Goal: Information Seeking & Learning: Learn about a topic

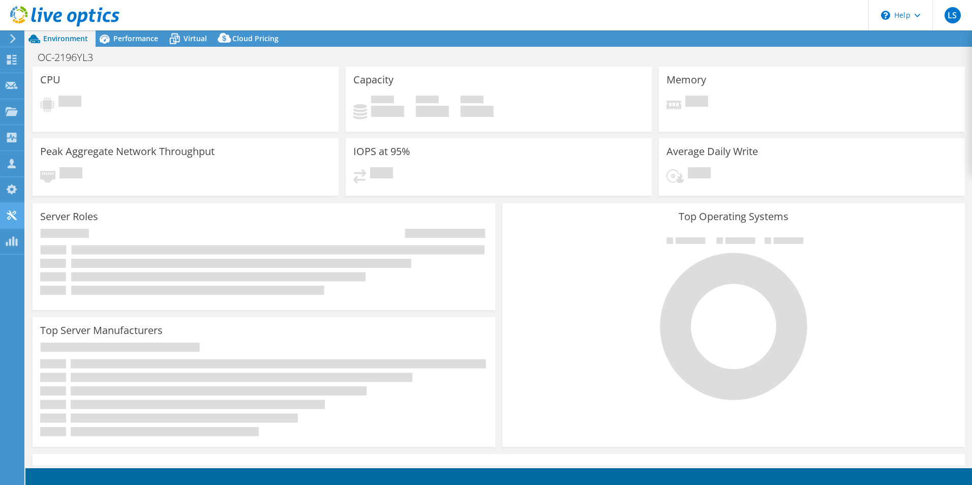
select select "USD"
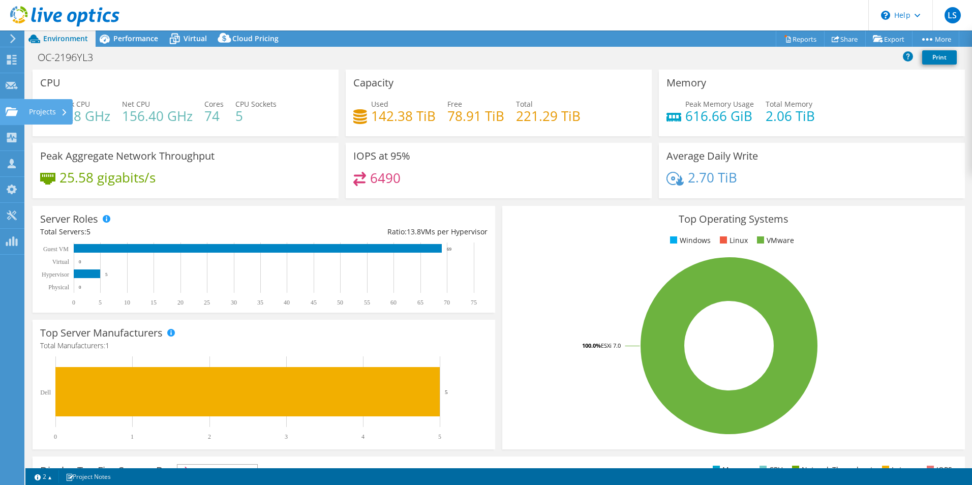
click at [14, 111] on use at bounding box center [12, 111] width 12 height 9
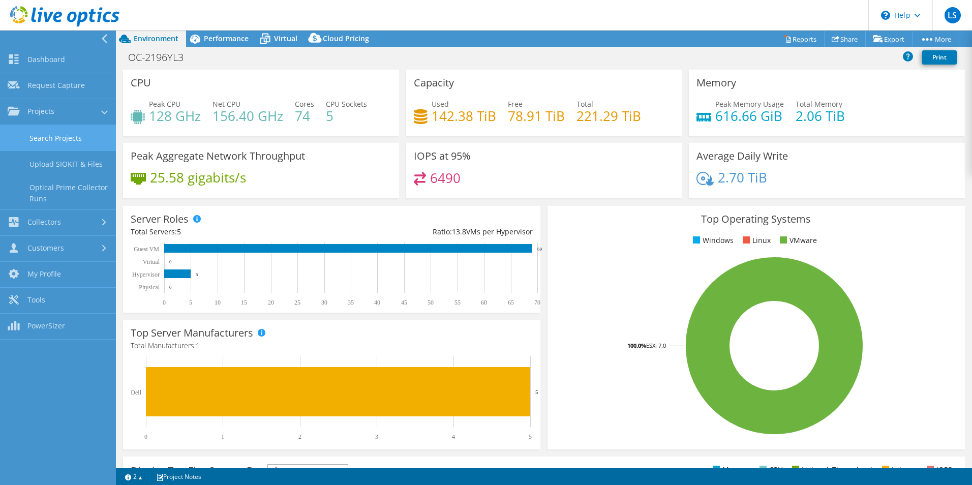
click at [65, 136] on link "Search Projects" at bounding box center [58, 138] width 116 height 26
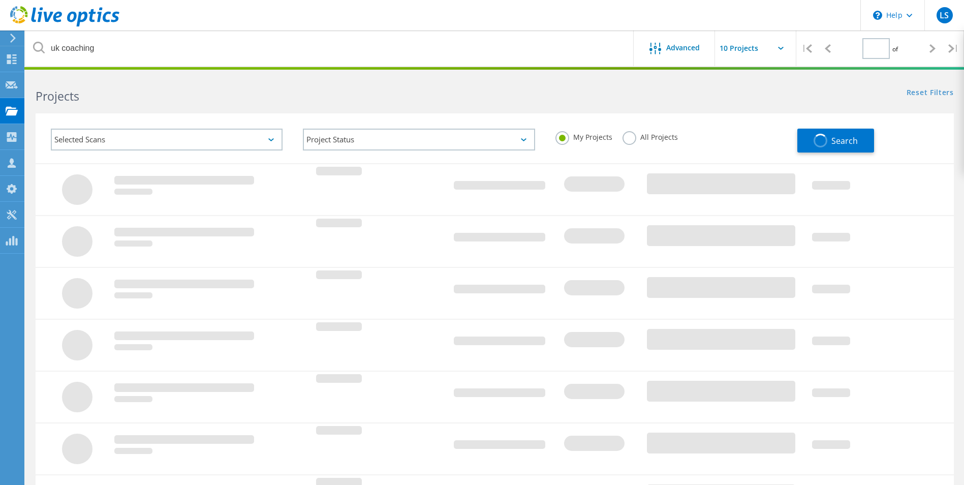
type input "1"
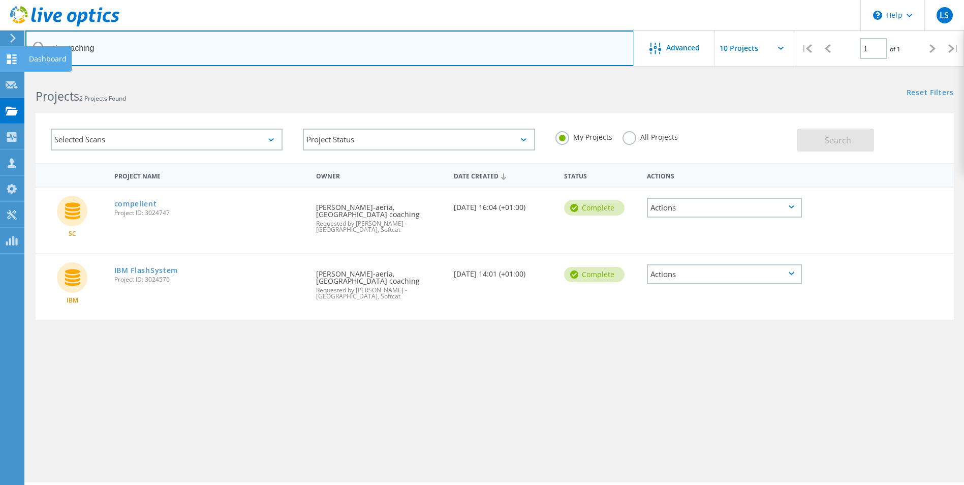
drag, startPoint x: 113, startPoint y: 52, endPoint x: 11, endPoint y: 51, distance: 101.7
click at [8, 74] on div "\n Help Explore Helpful Articles Contact Support LS Channel Partner LO StarWind…" at bounding box center [482, 293] width 964 height 439
click at [96, 48] on input "uk coaching" at bounding box center [329, 49] width 609 height 36
drag, startPoint x: 102, startPoint y: 47, endPoint x: 43, endPoint y: 50, distance: 59.1
click at [43, 50] on div "uk coaching" at bounding box center [329, 49] width 608 height 36
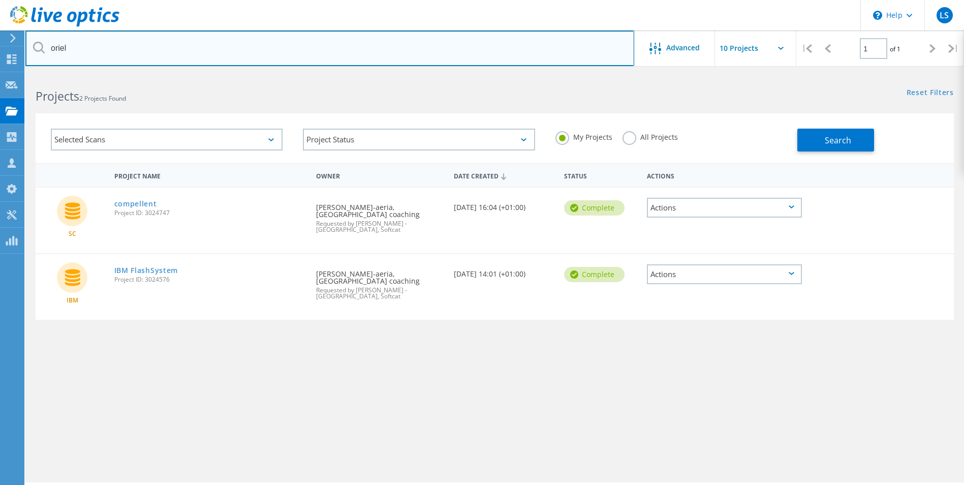
type input "oriel"
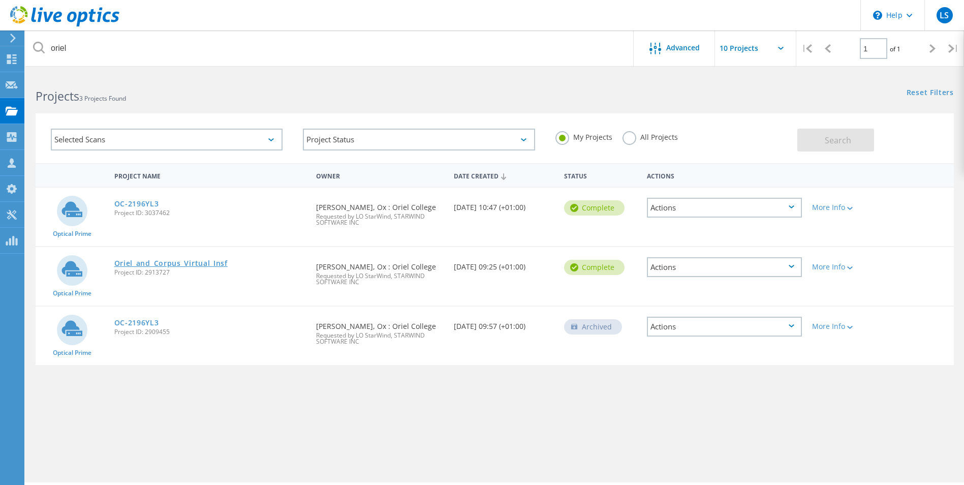
click at [172, 263] on link "Oriel_and_Corpus_Virtual_Insf" at bounding box center [170, 263] width 113 height 7
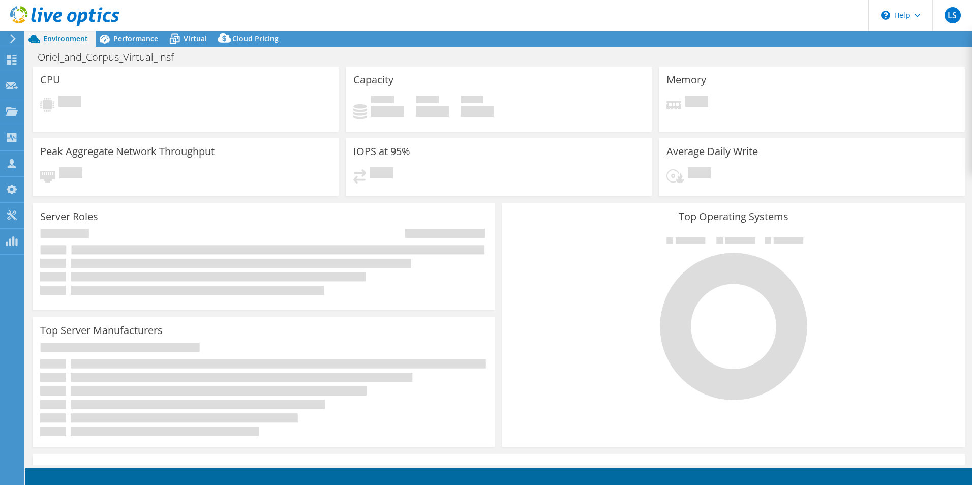
drag, startPoint x: 254, startPoint y: 257, endPoint x: 250, endPoint y: 262, distance: 6.6
select select "USD"
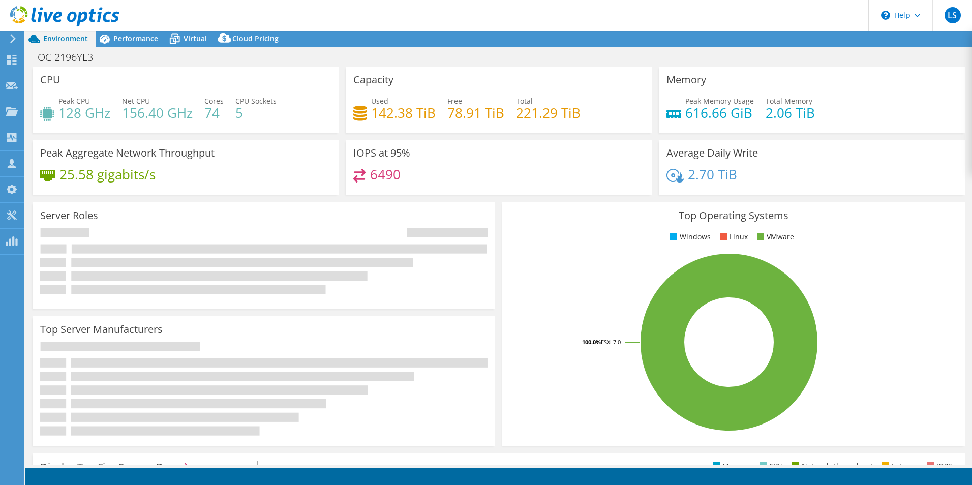
select select "USD"
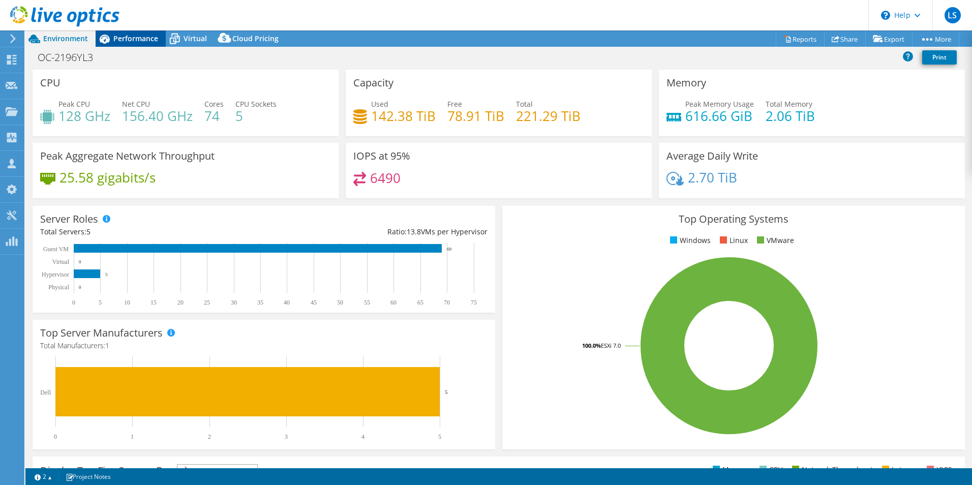
click at [129, 41] on span "Performance" at bounding box center [135, 39] width 45 height 10
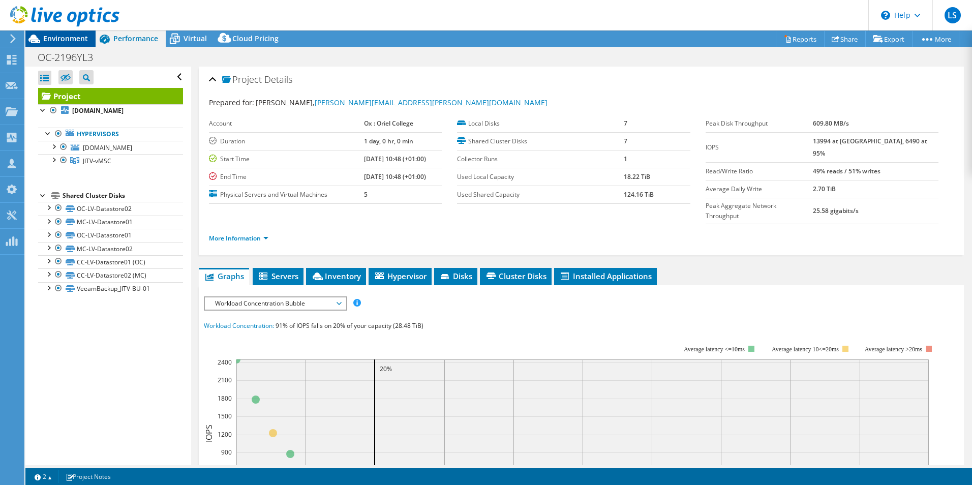
click at [59, 38] on span "Environment" at bounding box center [65, 39] width 45 height 10
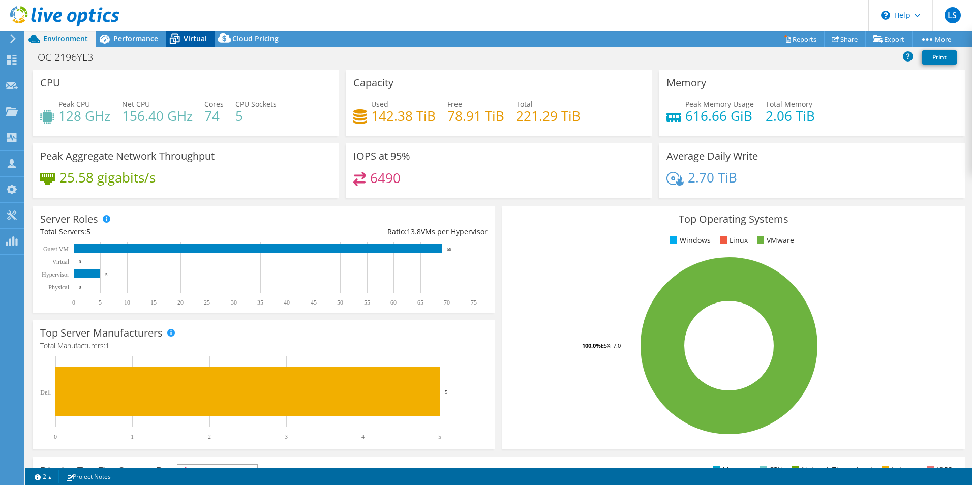
click at [181, 38] on icon at bounding box center [175, 39] width 18 height 18
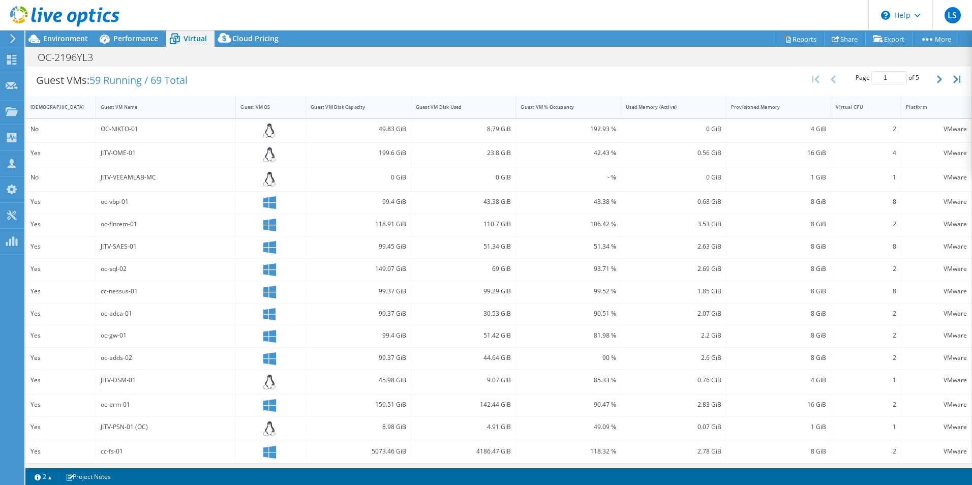
scroll to position [206, 0]
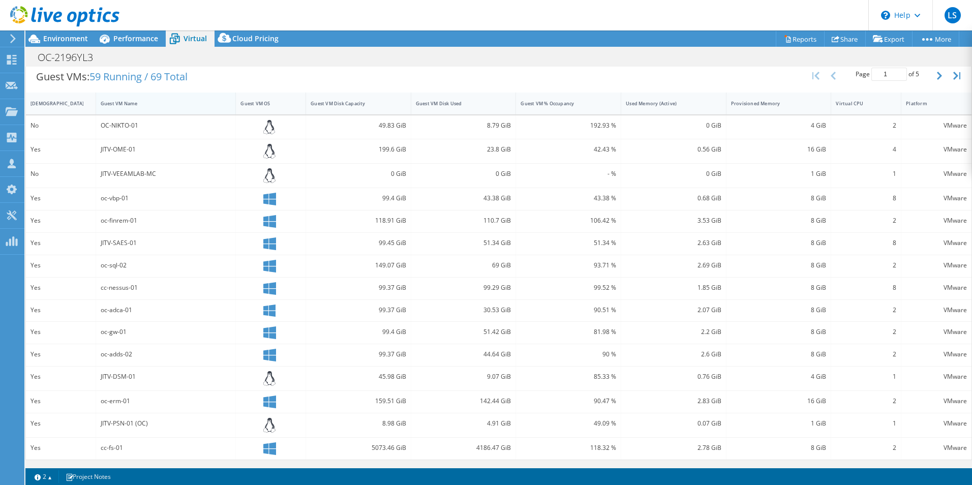
click at [119, 101] on div "Guest VM Name" at bounding box center [160, 103] width 118 height 7
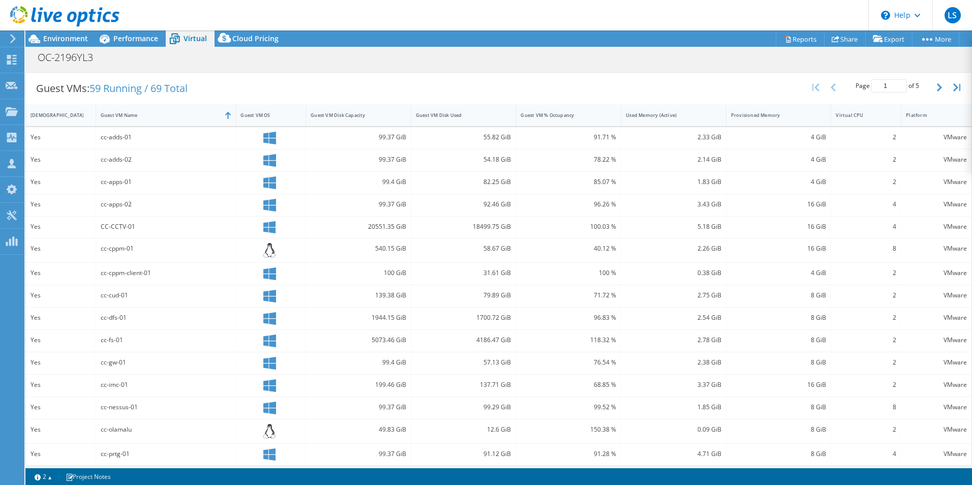
scroll to position [200, 0]
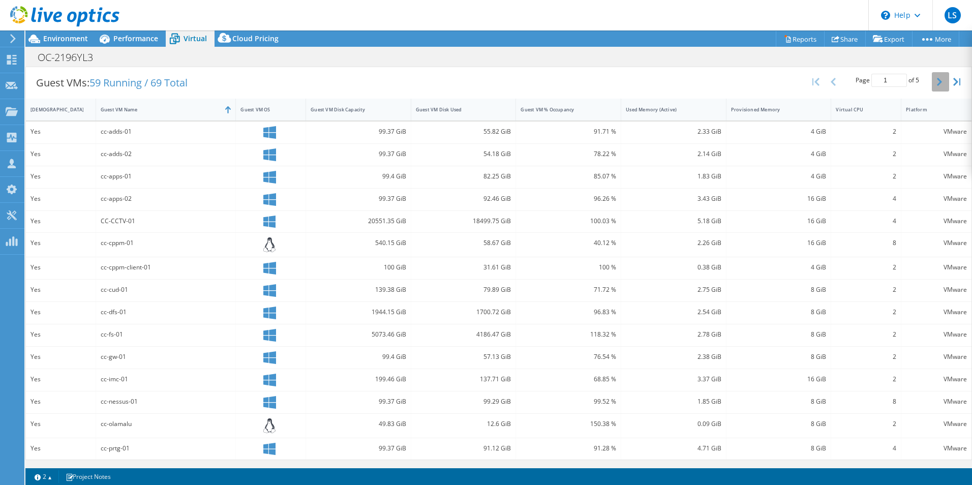
click at [935, 82] on button "button" at bounding box center [940, 81] width 17 height 19
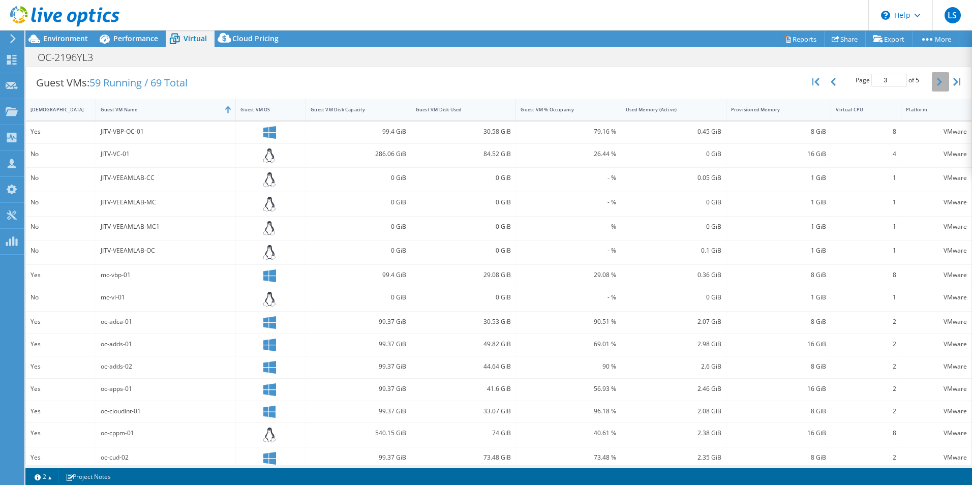
click at [935, 82] on button "button" at bounding box center [940, 81] width 17 height 19
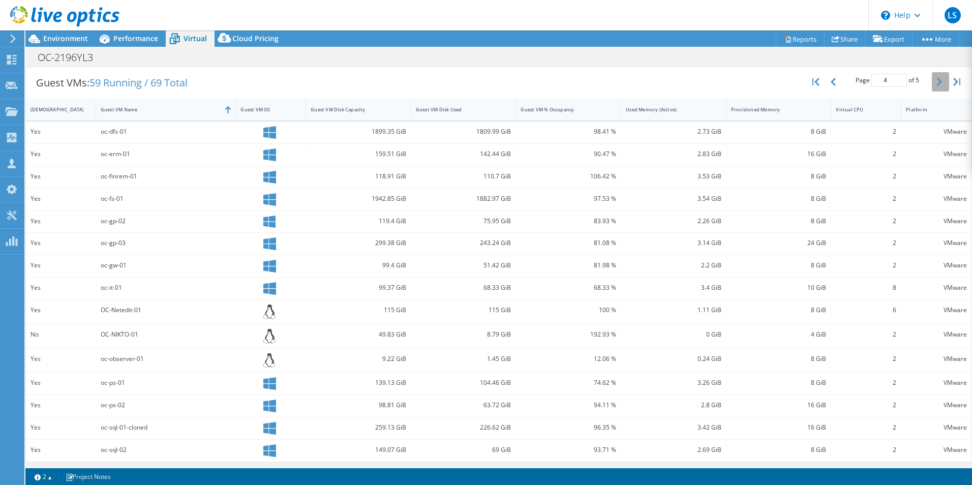
click at [935, 82] on button "button" at bounding box center [940, 81] width 17 height 19
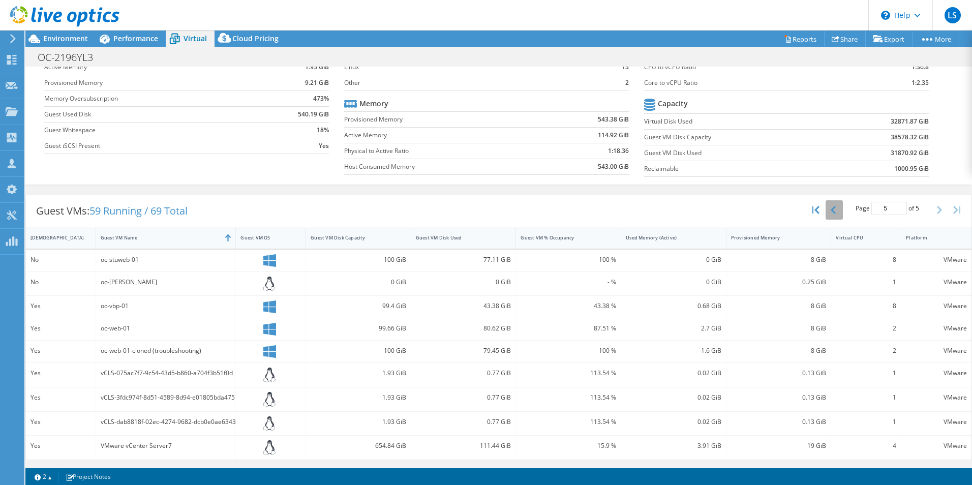
click at [831, 211] on button "button" at bounding box center [834, 209] width 17 height 19
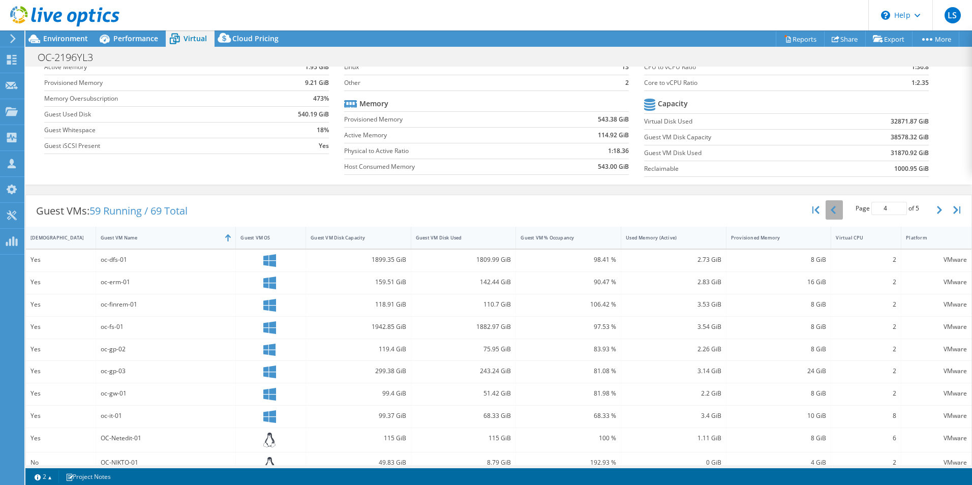
click at [831, 211] on button "button" at bounding box center [834, 209] width 17 height 19
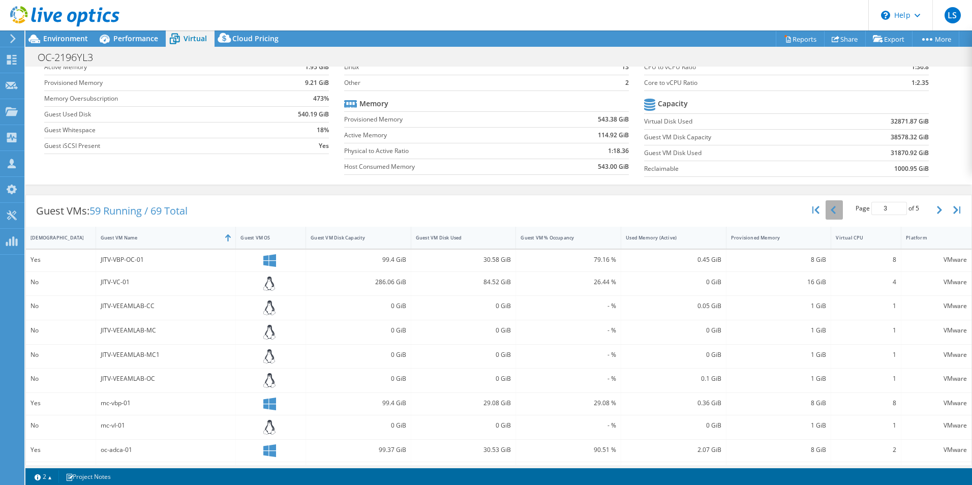
click at [831, 211] on button "button" at bounding box center [834, 209] width 17 height 19
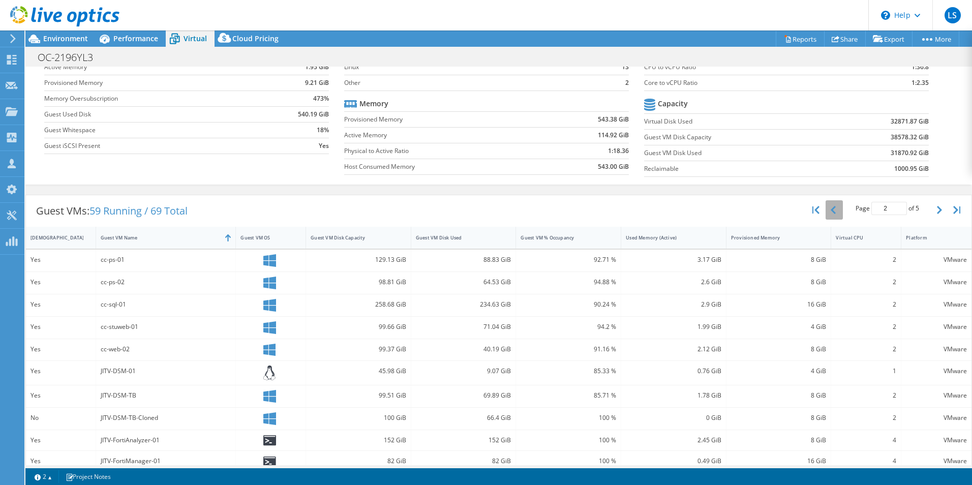
click at [831, 211] on button "button" at bounding box center [834, 209] width 17 height 19
click at [932, 211] on button "button" at bounding box center [940, 209] width 17 height 19
click at [932, 209] on button "button" at bounding box center [940, 209] width 17 height 19
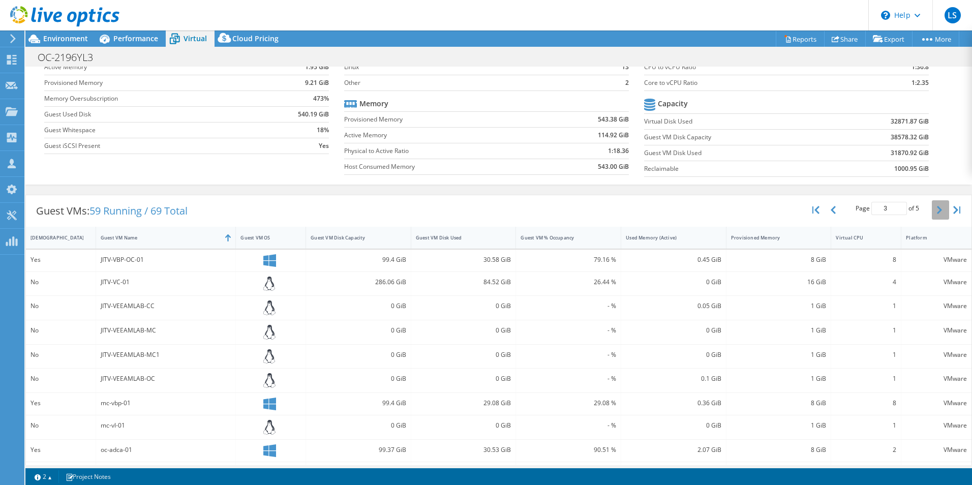
click at [932, 209] on button "button" at bounding box center [940, 209] width 17 height 19
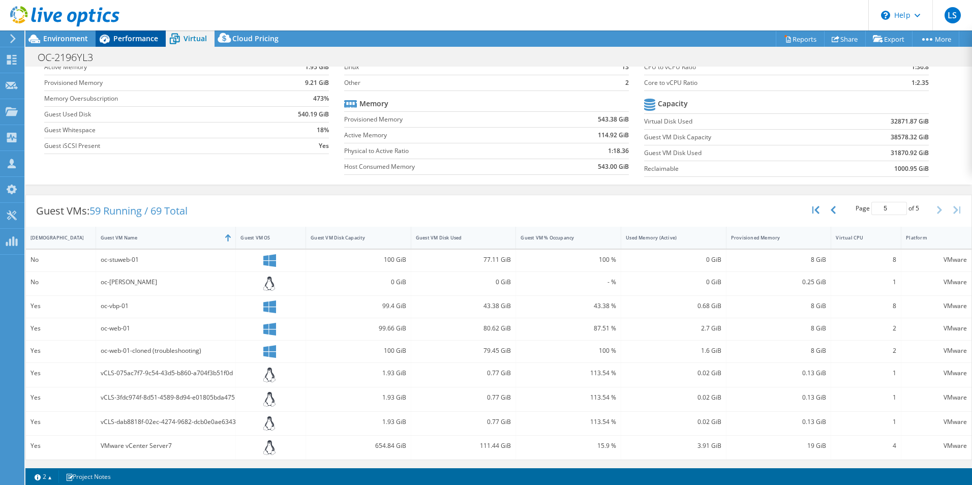
click at [141, 34] on span "Performance" at bounding box center [135, 39] width 45 height 10
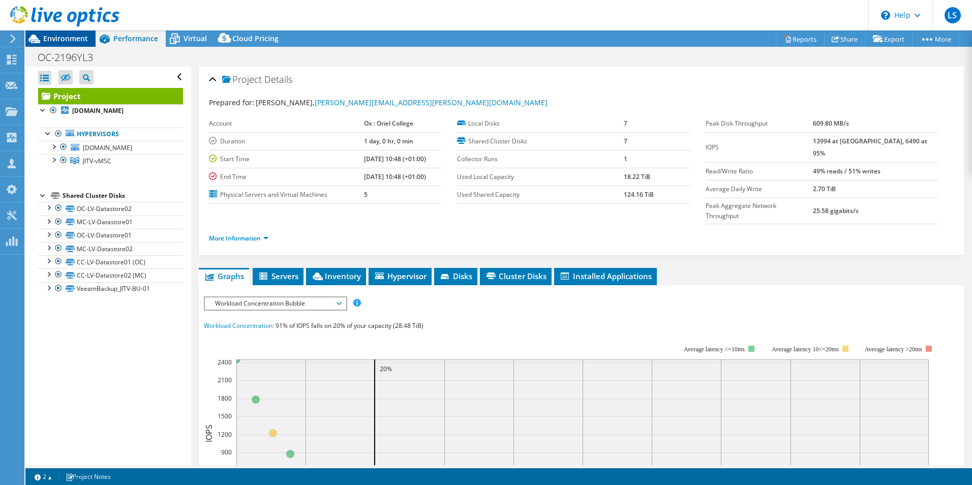
click at [69, 36] on span "Environment" at bounding box center [65, 39] width 45 height 10
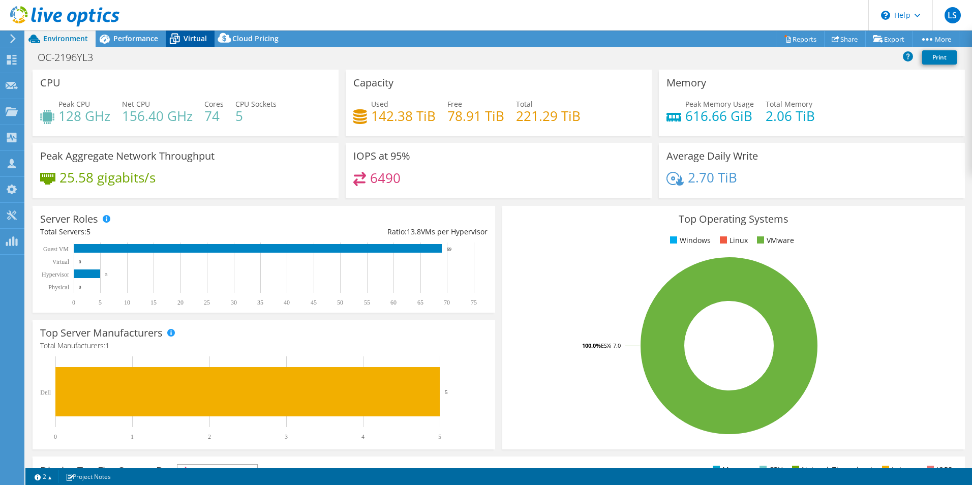
click at [179, 31] on icon at bounding box center [175, 39] width 18 height 18
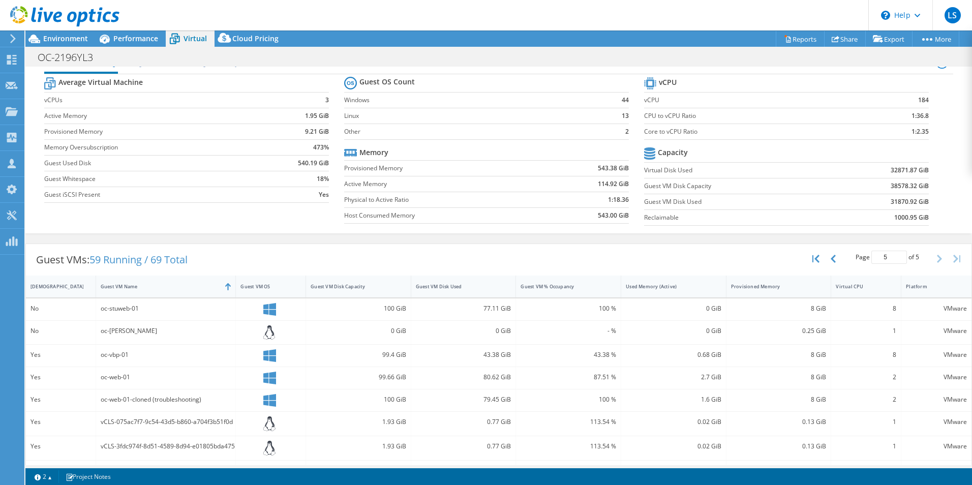
scroll to position [72, 0]
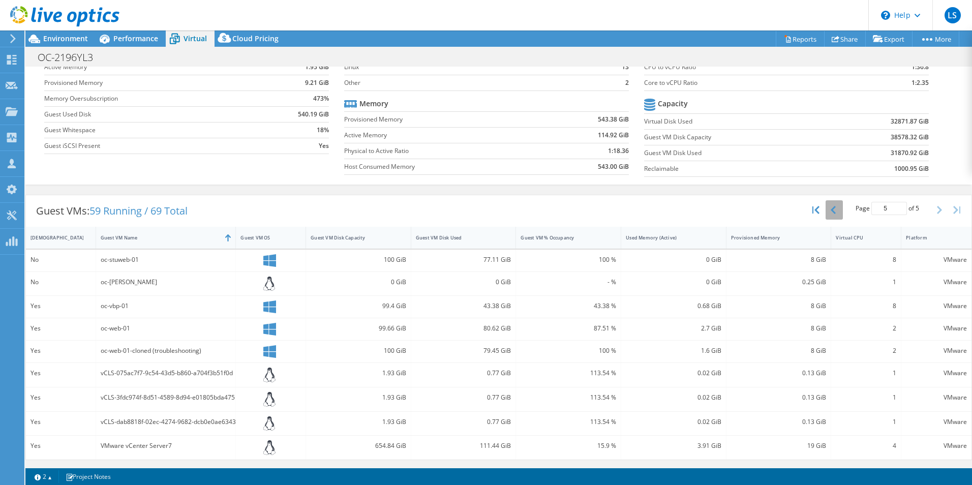
click at [831, 209] on icon "button" at bounding box center [833, 210] width 5 height 8
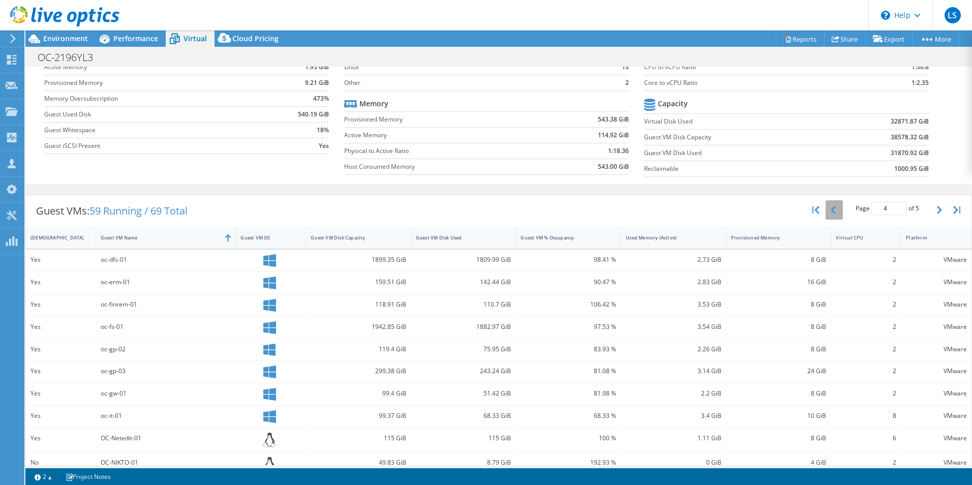
click at [831, 209] on icon "button" at bounding box center [833, 210] width 5 height 8
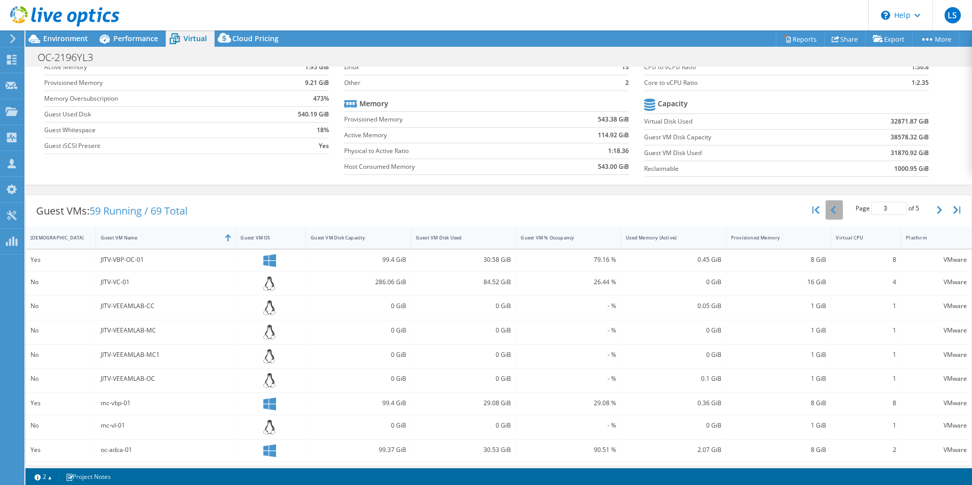
click at [831, 209] on icon "button" at bounding box center [833, 210] width 5 height 8
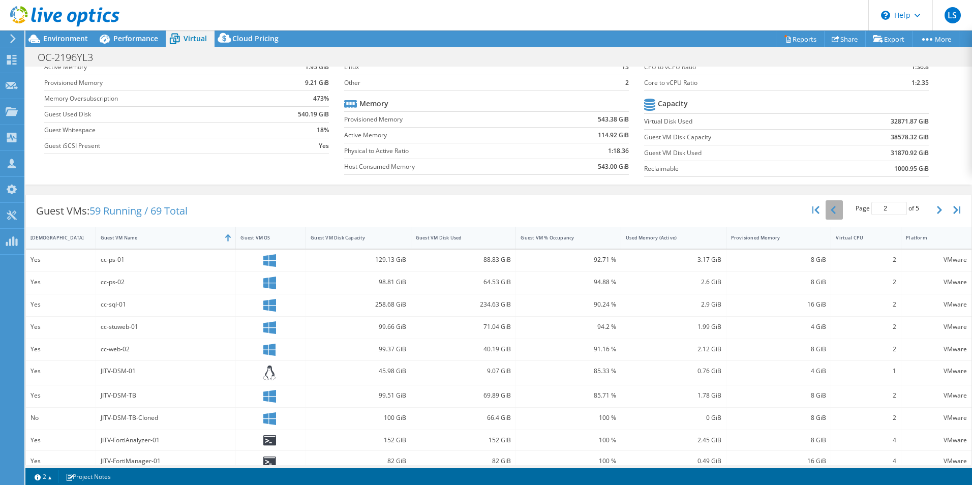
click at [831, 209] on icon "button" at bounding box center [833, 210] width 5 height 8
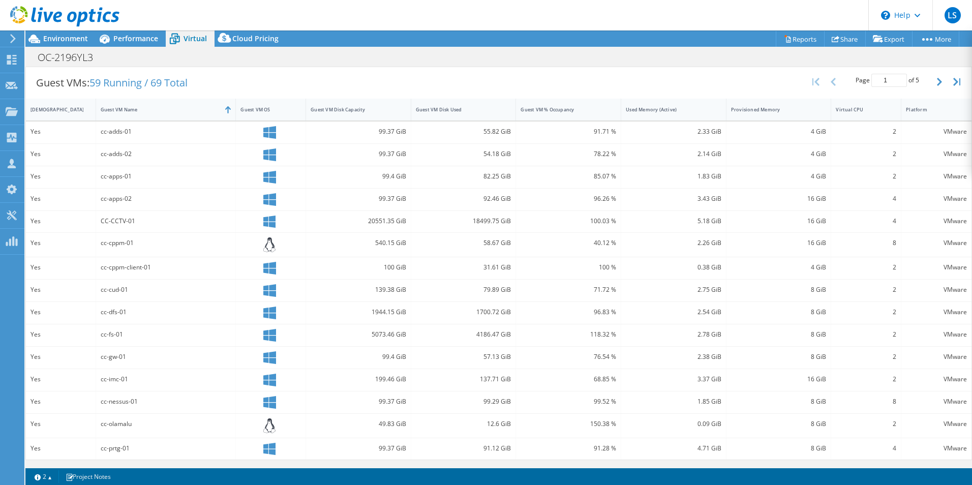
scroll to position [200, 0]
click at [937, 83] on icon "button" at bounding box center [939, 82] width 5 height 8
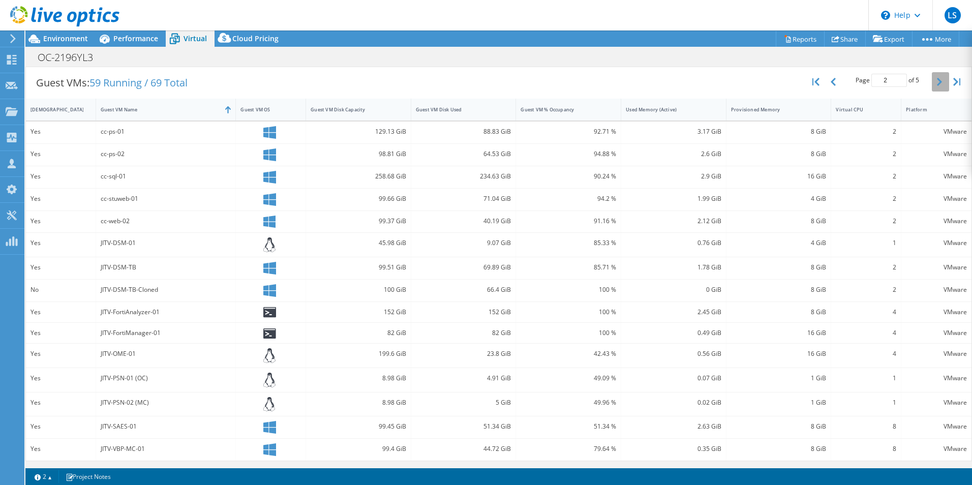
click at [937, 79] on icon "button" at bounding box center [939, 82] width 5 height 8
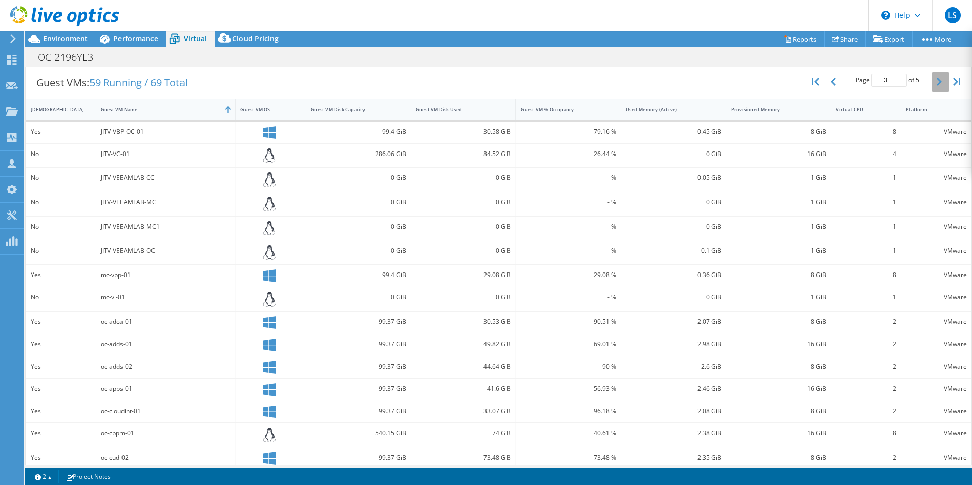
click at [937, 79] on icon "button" at bounding box center [939, 82] width 5 height 8
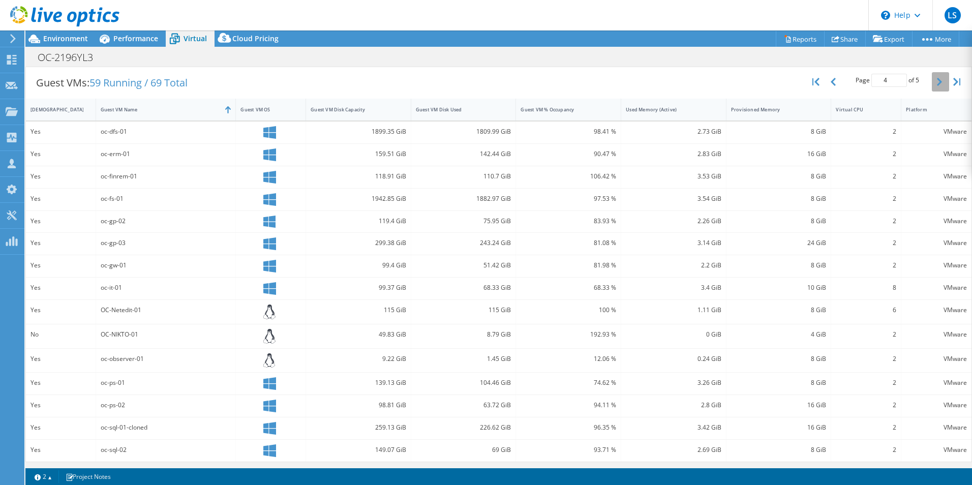
click at [937, 79] on icon "button" at bounding box center [939, 82] width 5 height 8
type input "5"
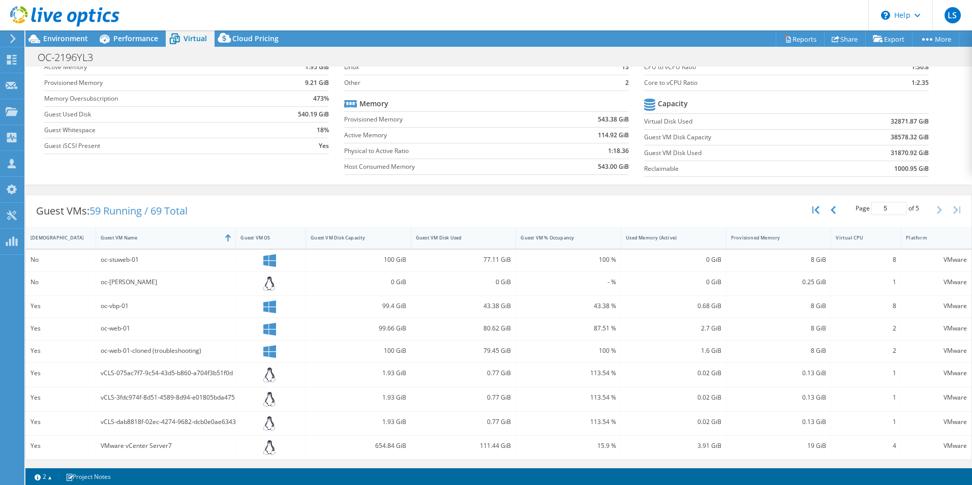
scroll to position [72, 0]
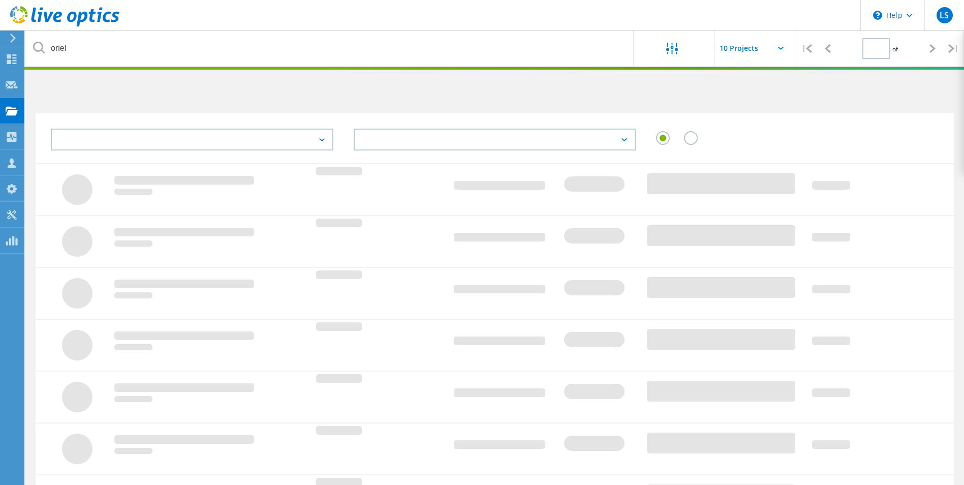
type input "1"
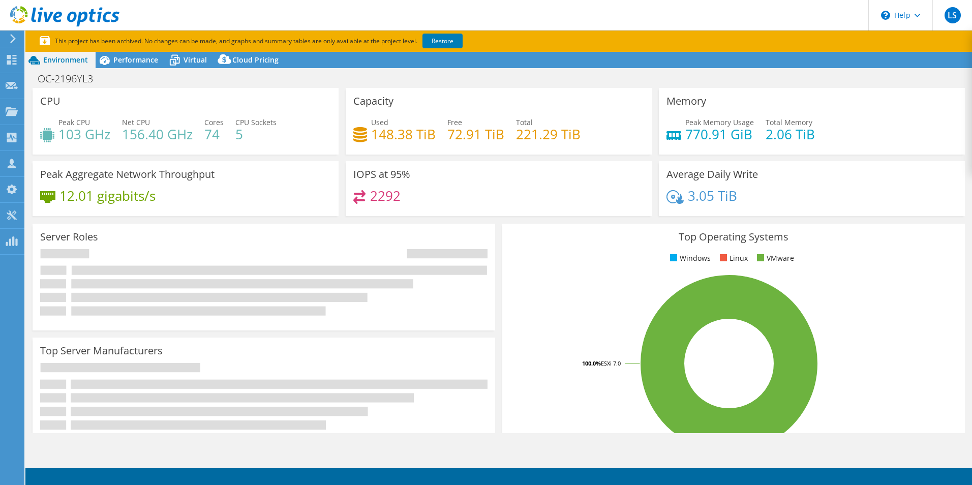
select select "USD"
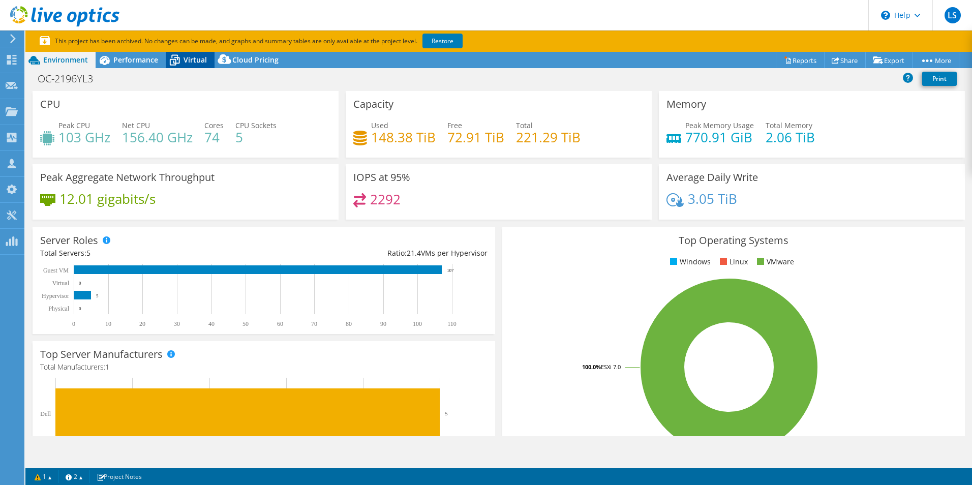
click at [187, 60] on span "Virtual" at bounding box center [195, 60] width 23 height 10
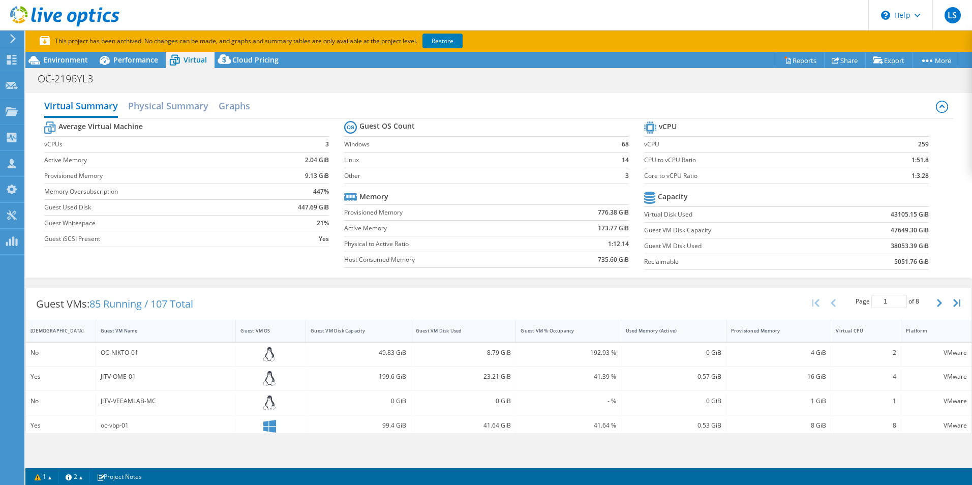
click at [159, 324] on div "Guest VM Name" at bounding box center [160, 331] width 128 height 16
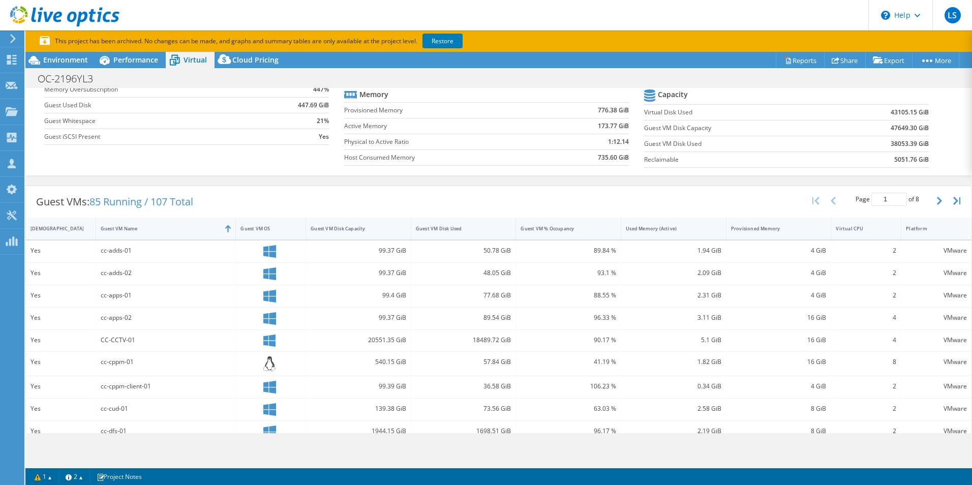
scroll to position [103, 0]
click at [937, 203] on icon "button" at bounding box center [939, 200] width 5 height 8
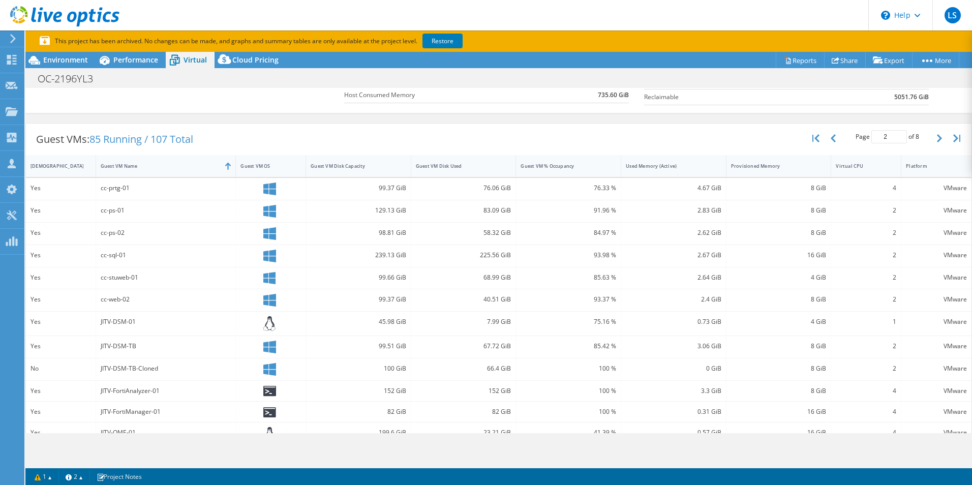
scroll to position [51, 0]
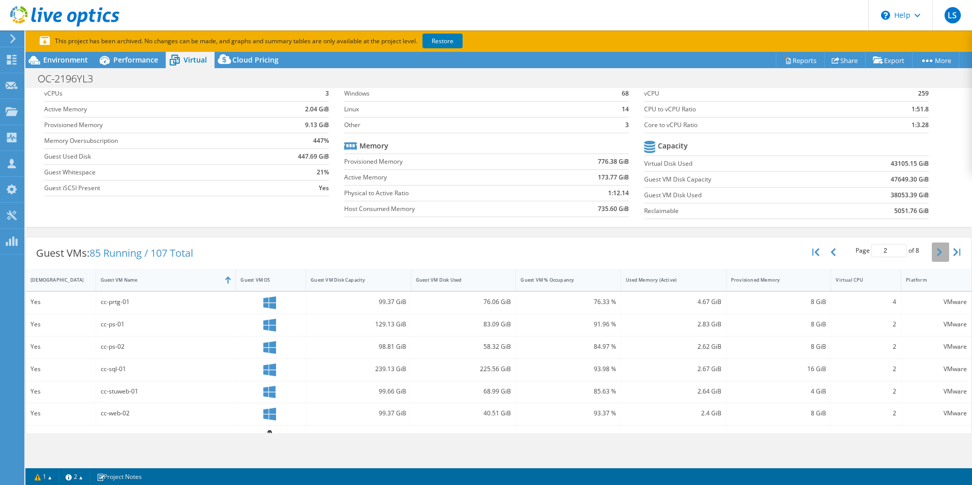
click at [932, 245] on button "button" at bounding box center [940, 251] width 17 height 19
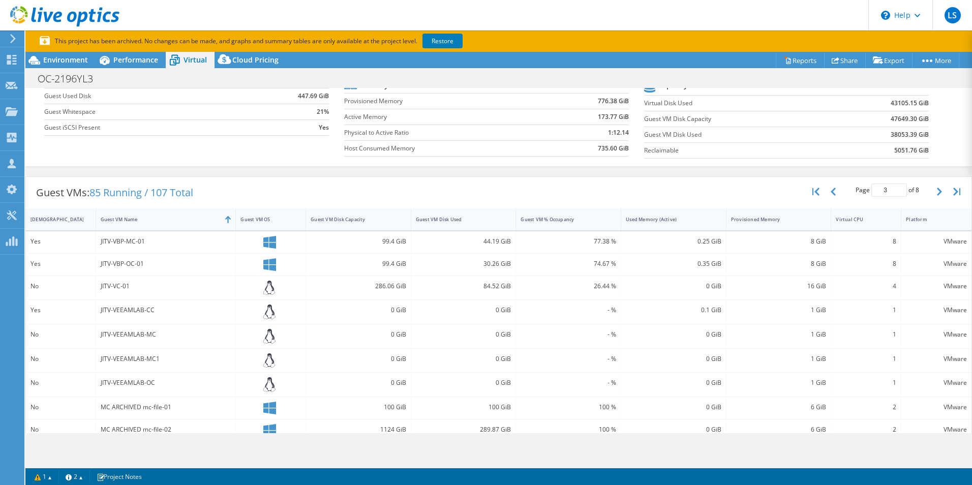
scroll to position [107, 0]
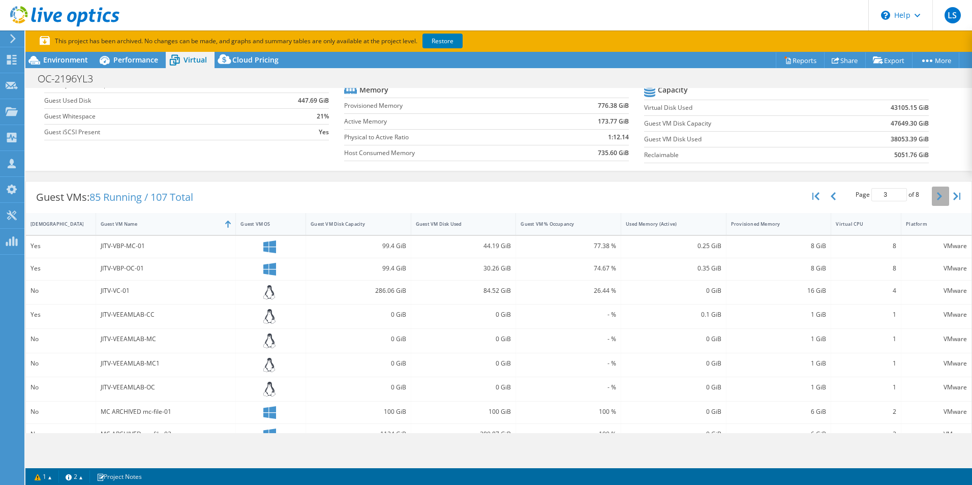
click at [937, 199] on icon "button" at bounding box center [939, 196] width 5 height 8
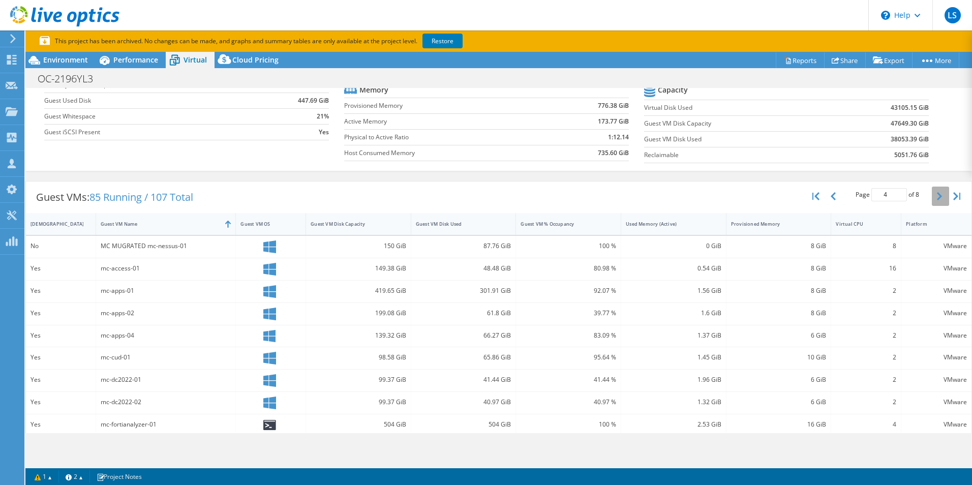
click at [937, 197] on icon "button" at bounding box center [939, 196] width 5 height 8
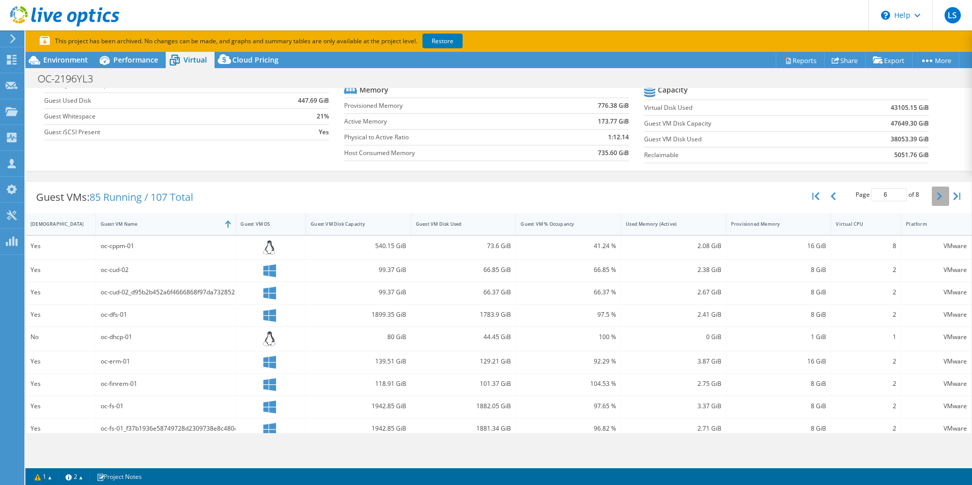
click at [937, 195] on icon "button" at bounding box center [939, 196] width 5 height 8
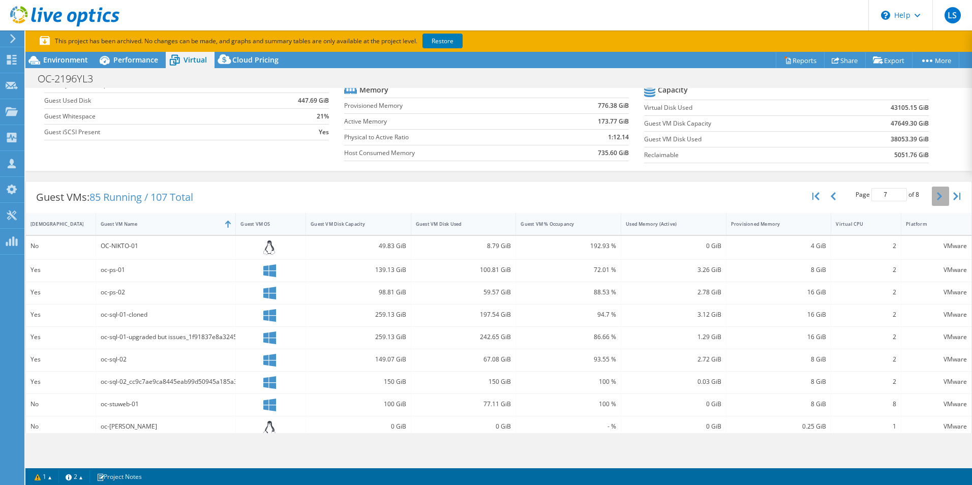
click at [937, 195] on icon "button" at bounding box center [939, 196] width 5 height 8
type input "8"
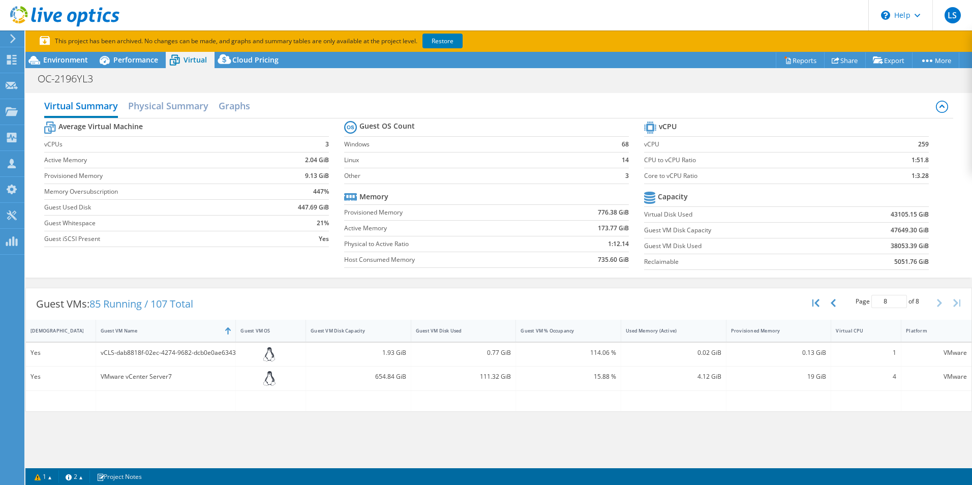
click at [166, 46] on p "This project has been archived. No changes can be made, and graphs and summary …" at bounding box center [289, 41] width 498 height 11
click at [127, 62] on span "Performance" at bounding box center [135, 60] width 45 height 10
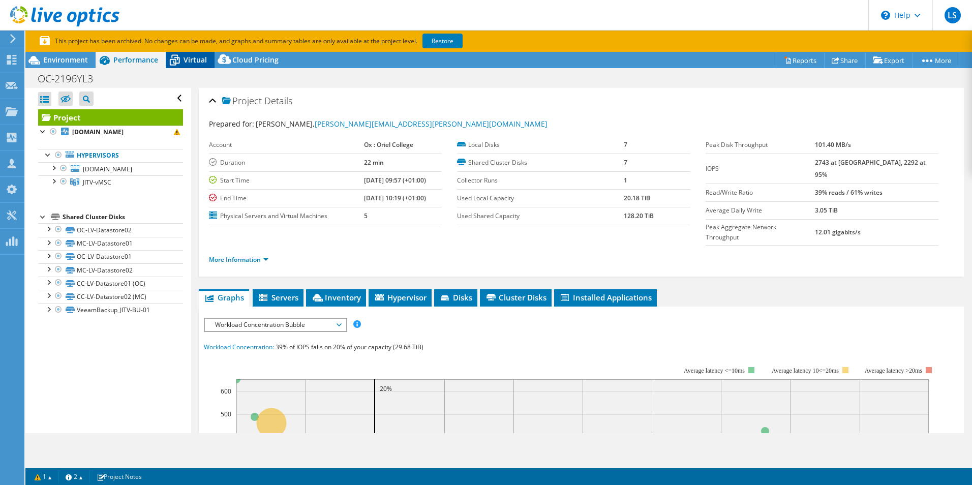
click at [171, 62] on icon at bounding box center [175, 60] width 18 height 18
